Goal: Feedback & Contribution: Contribute content

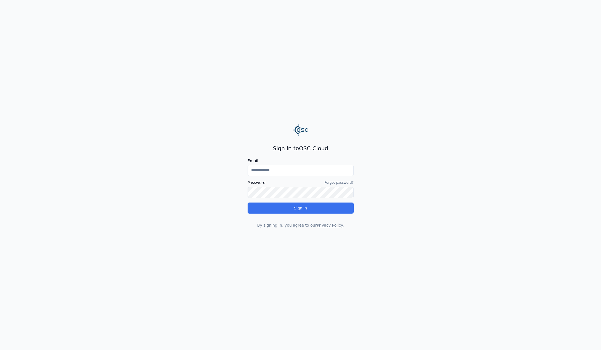
type input "**********"
click at [315, 208] on button "Sign in" at bounding box center [301, 207] width 106 height 11
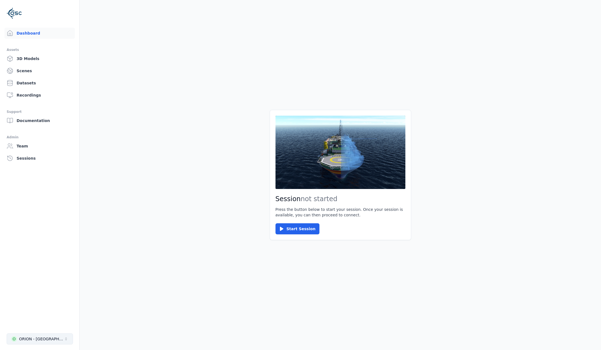
click at [52, 341] on button "O ORION - [GEOGRAPHIC_DATA]" at bounding box center [40, 338] width 66 height 11
type input "****"
click at [44, 326] on div "RESIST LSD2 - Zemgale" at bounding box center [41, 326] width 46 height 6
click at [217, 217] on main "Session not started Press the button below to start your session. Once your ses…" at bounding box center [341, 175] width 522 height 350
click at [33, 61] on link "3D Models" at bounding box center [39, 58] width 70 height 11
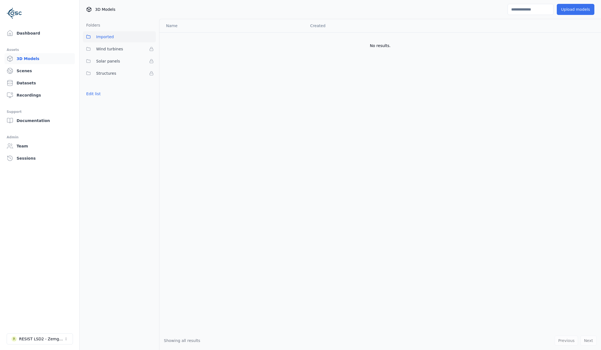
click at [564, 9] on button "Upload models" at bounding box center [576, 9] width 38 height 11
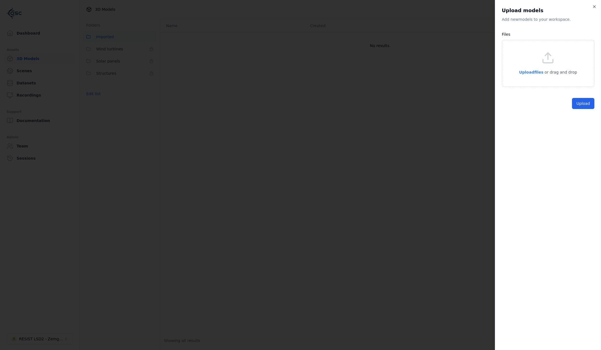
click at [539, 74] on span "Upload files" at bounding box center [531, 72] width 24 height 4
click at [577, 117] on button "Upload" at bounding box center [583, 116] width 22 height 11
click at [589, 95] on icon "button" at bounding box center [587, 94] width 4 height 4
click at [540, 70] on span "Upload files" at bounding box center [531, 72] width 24 height 4
click at [583, 117] on button "Upload" at bounding box center [583, 116] width 22 height 11
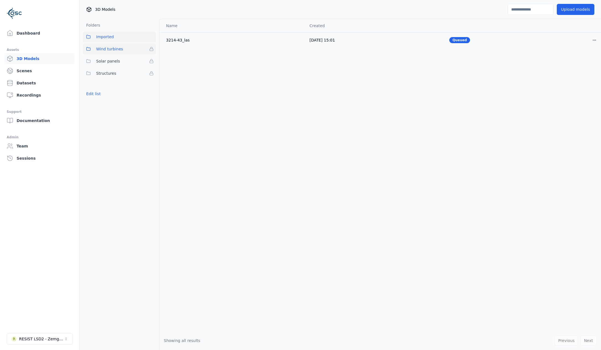
click at [112, 52] on button "Wind turbines" at bounding box center [119, 48] width 73 height 11
click at [103, 38] on span "Imported" at bounding box center [105, 36] width 18 height 7
